Goal: Book appointment/travel/reservation

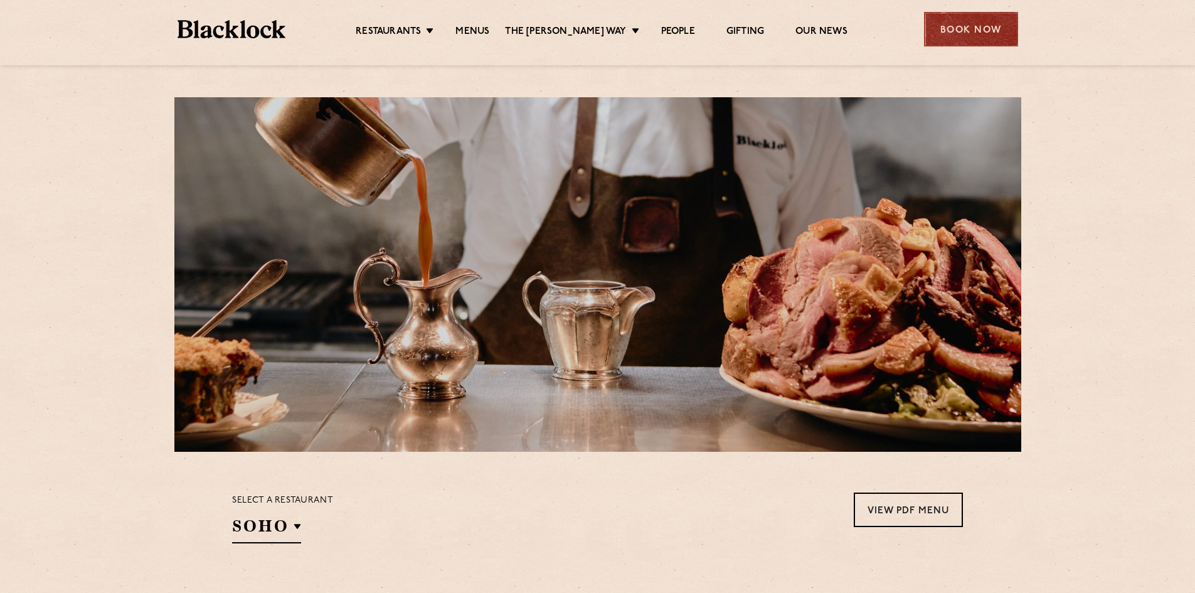
click at [985, 22] on div "Book Now" at bounding box center [971, 29] width 94 height 35
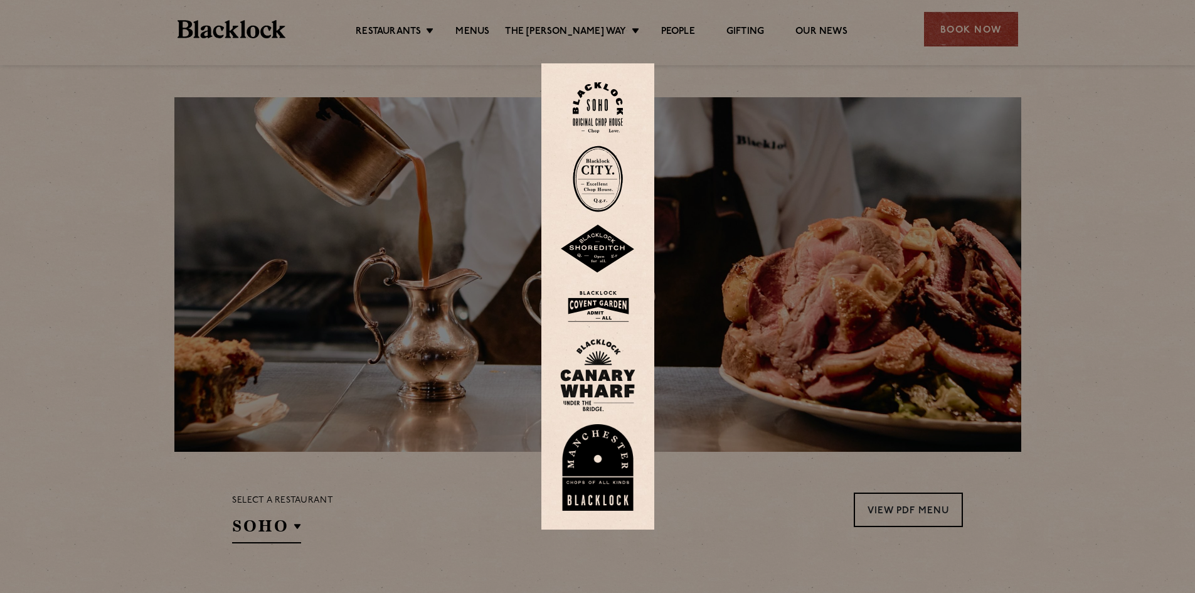
click at [591, 260] on img at bounding box center [597, 249] width 75 height 49
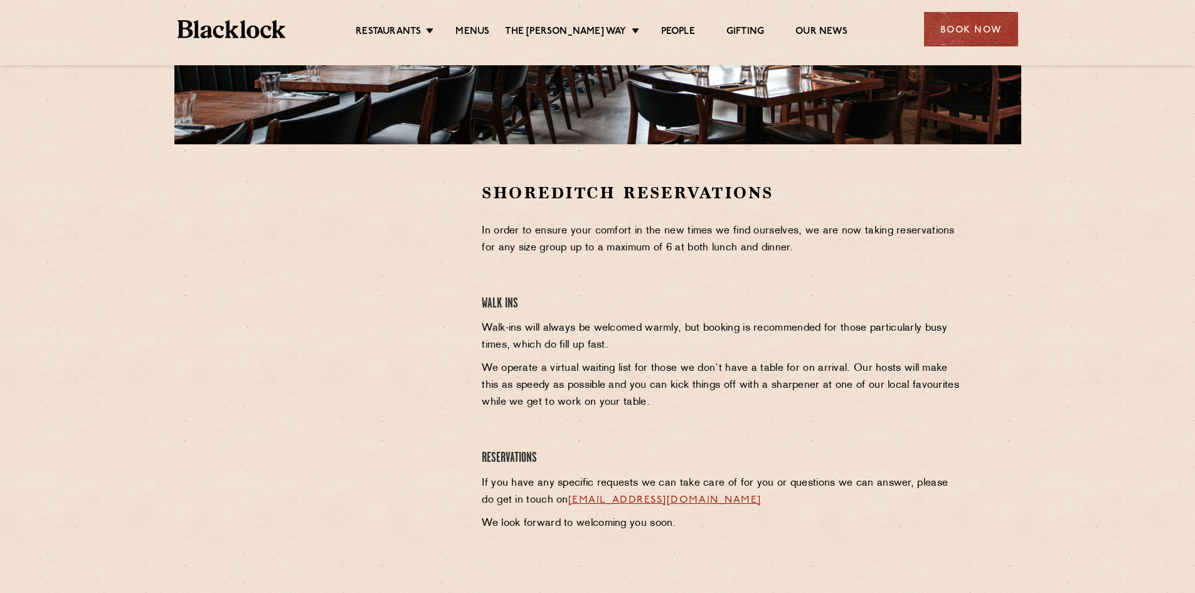
scroll to position [314, 0]
